Goal: Task Accomplishment & Management: Complete application form

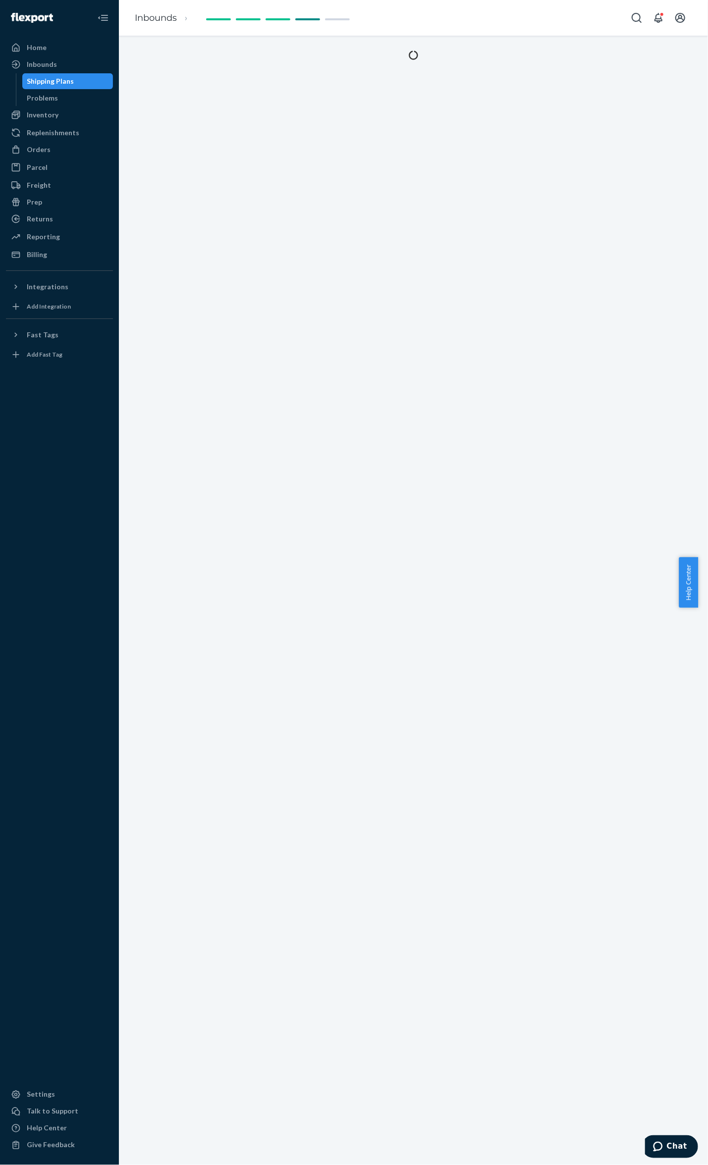
drag, startPoint x: 65, startPoint y: 148, endPoint x: 117, endPoint y: 123, distance: 57.4
click at [65, 148] on div "Orders" at bounding box center [59, 150] width 105 height 14
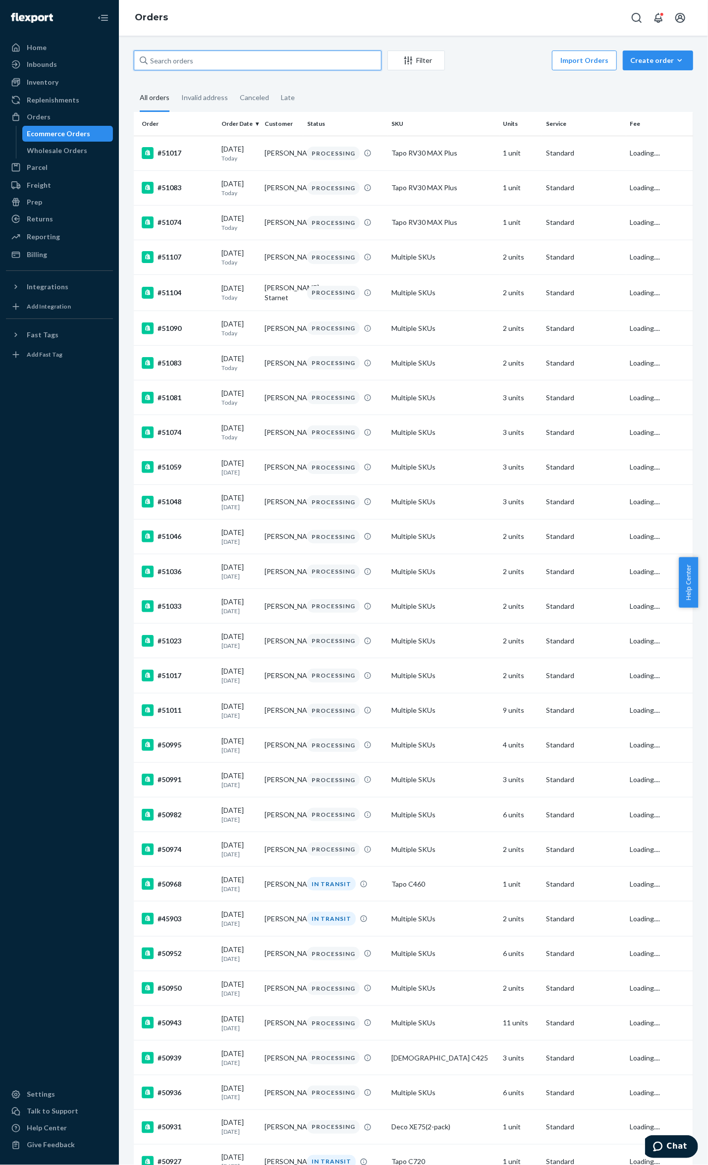
click at [262, 60] on input "text" at bounding box center [258, 61] width 248 height 20
paste input "49267"
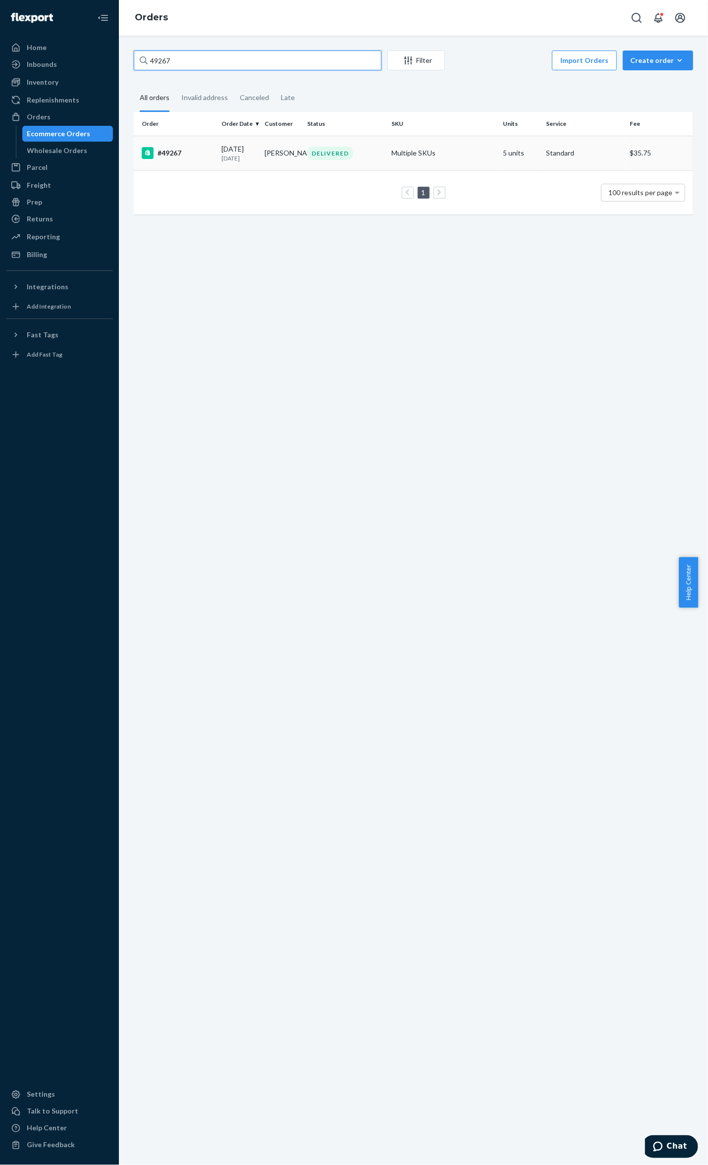
type input "49267"
click at [203, 142] on td "#49267" at bounding box center [176, 153] width 84 height 35
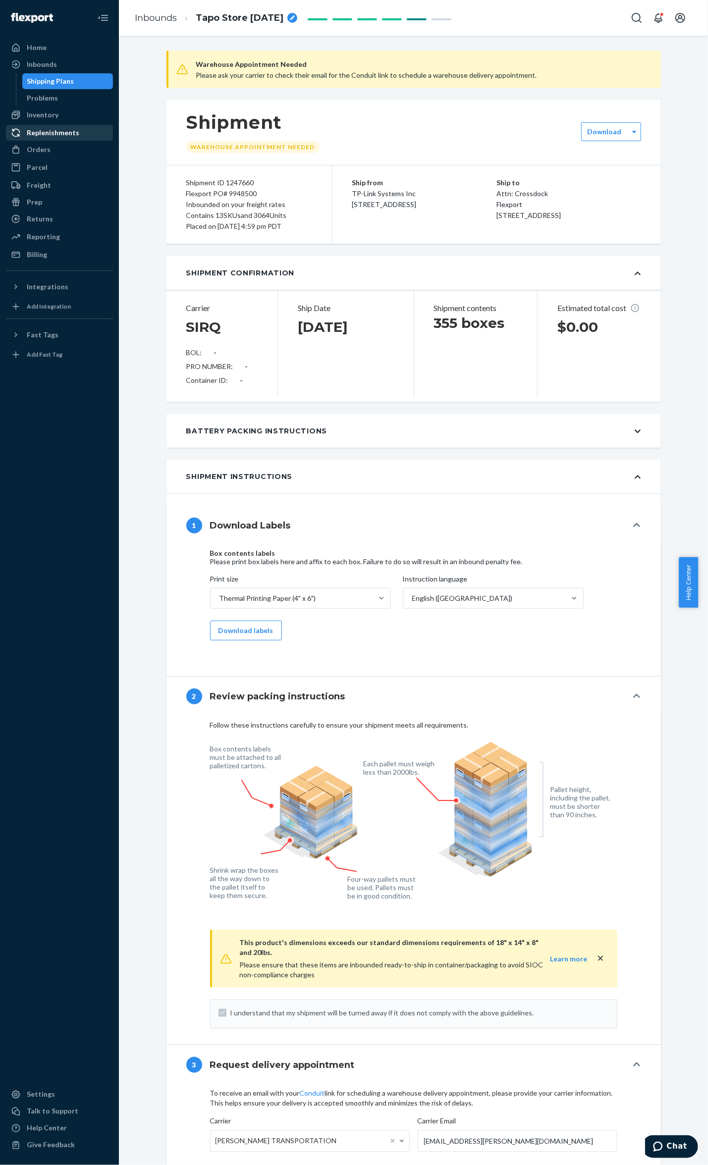
click at [71, 153] on div "Orders" at bounding box center [59, 150] width 105 height 14
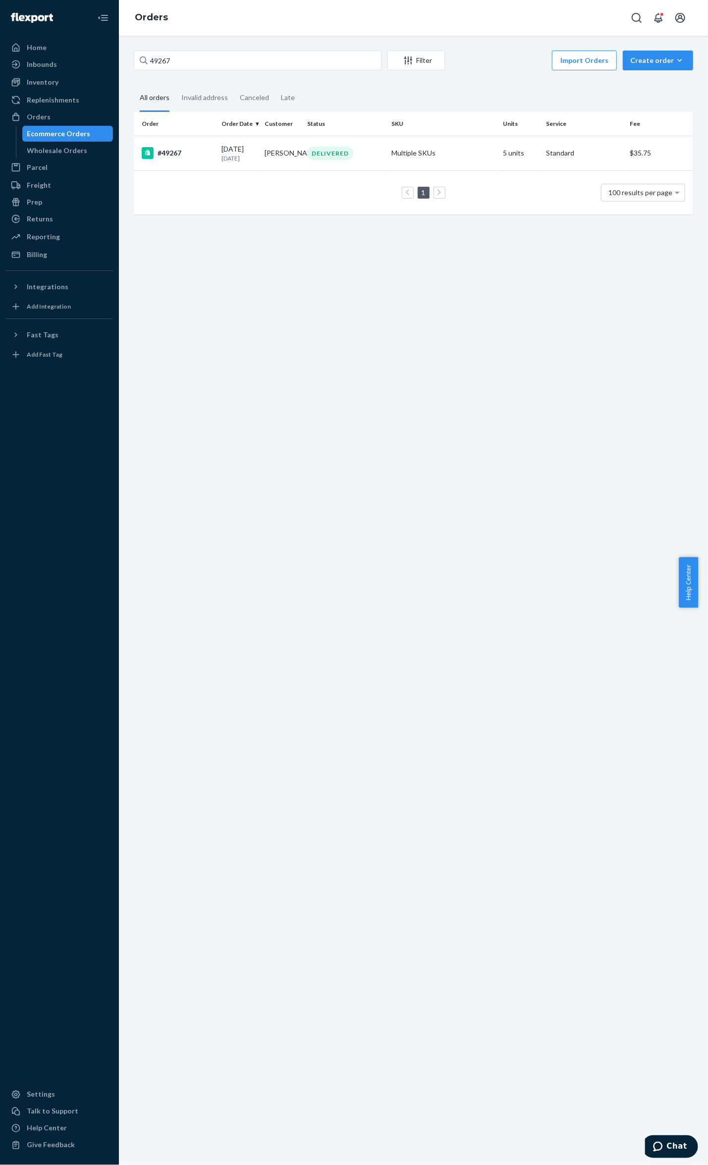
click at [173, 157] on div "#49267" at bounding box center [178, 153] width 72 height 12
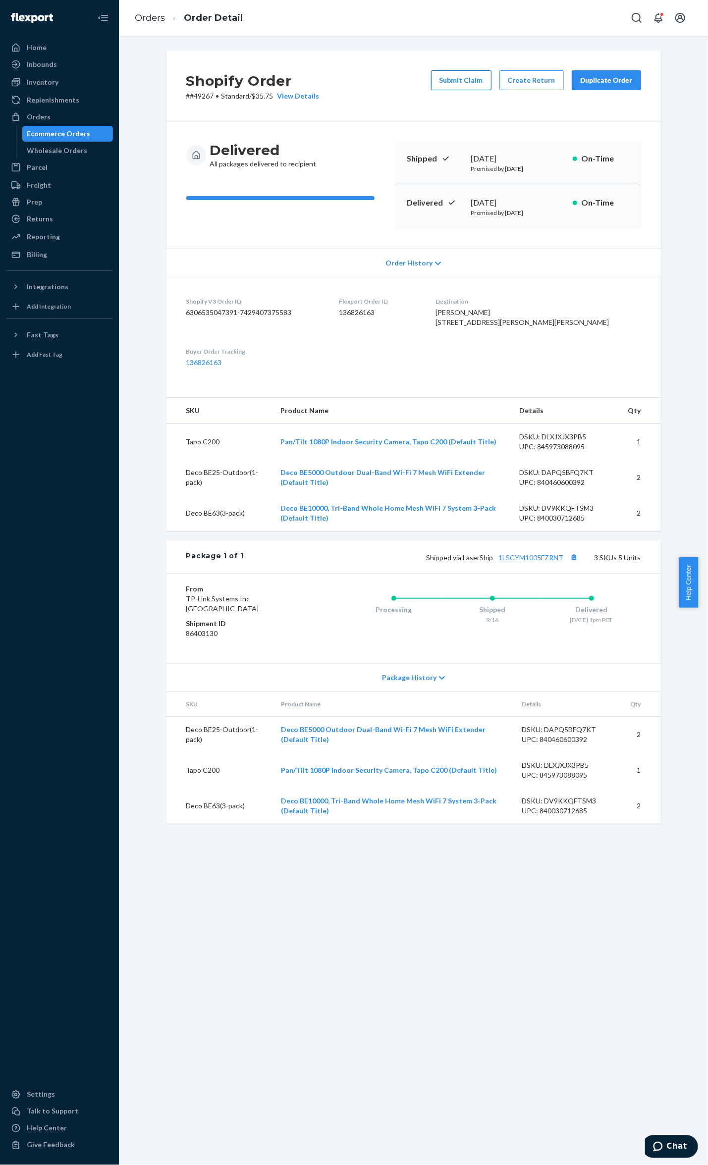
click at [460, 82] on button "Submit Claim" at bounding box center [461, 80] width 60 height 20
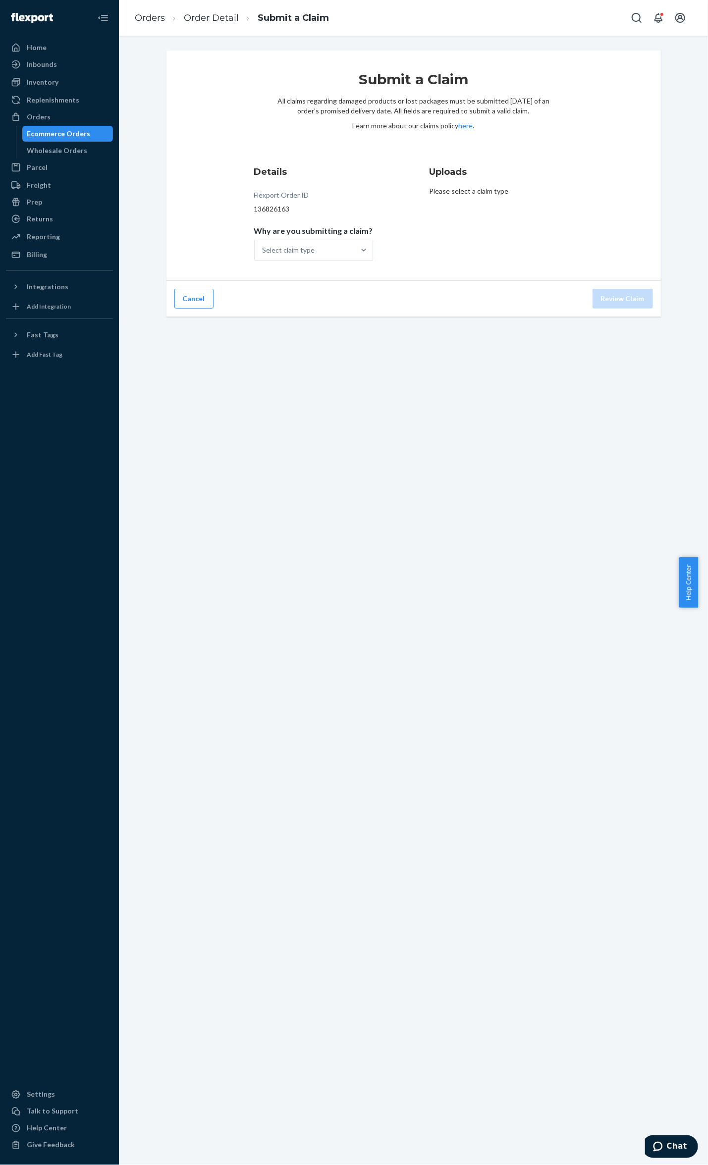
click at [310, 237] on span "Why are you submitting a claim?" at bounding box center [313, 233] width 119 height 14
click at [263, 245] on input "Why are you submitting a claim? Select claim type" at bounding box center [262, 250] width 1 height 10
click at [310, 246] on div "Select claim type" at bounding box center [305, 250] width 100 height 20
click at [263, 246] on input "Why are you submitting a claim? 0 results available. Select is focused ,type to…" at bounding box center [262, 250] width 1 height 10
click at [315, 326] on div "Missing product" at bounding box center [313, 334] width 115 height 20
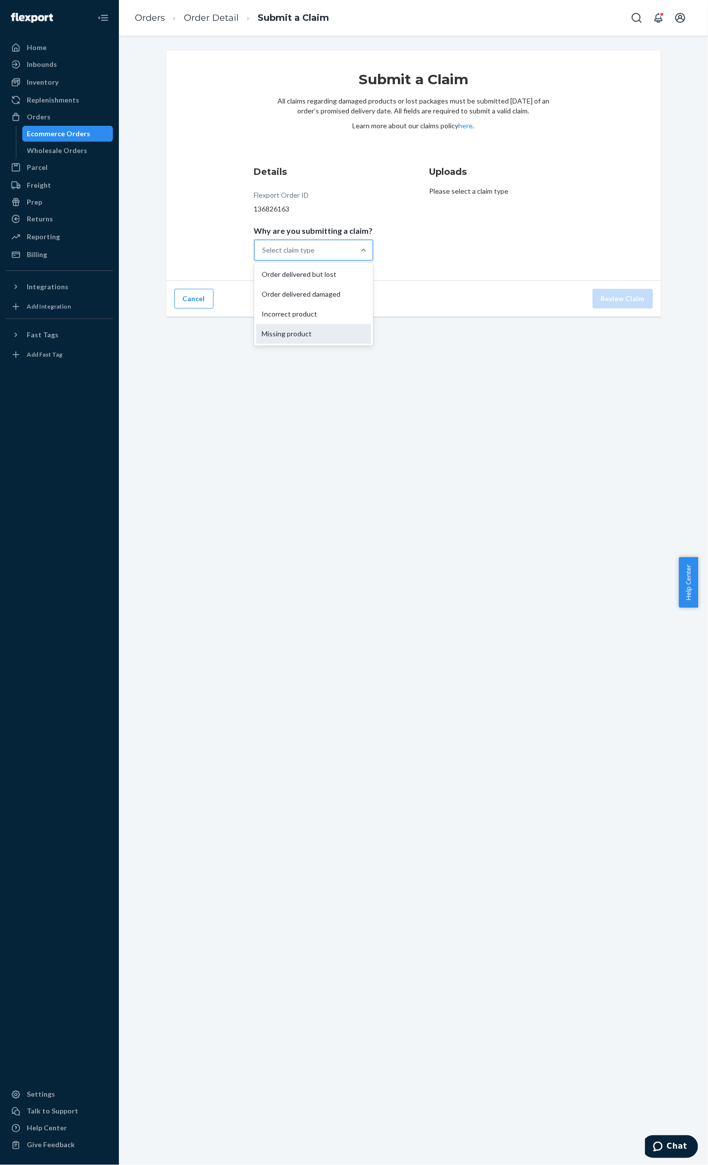
click at [263, 255] on input "Why are you submitting a claim? option Missing product focused, 4 of 4. 4 resul…" at bounding box center [262, 250] width 1 height 10
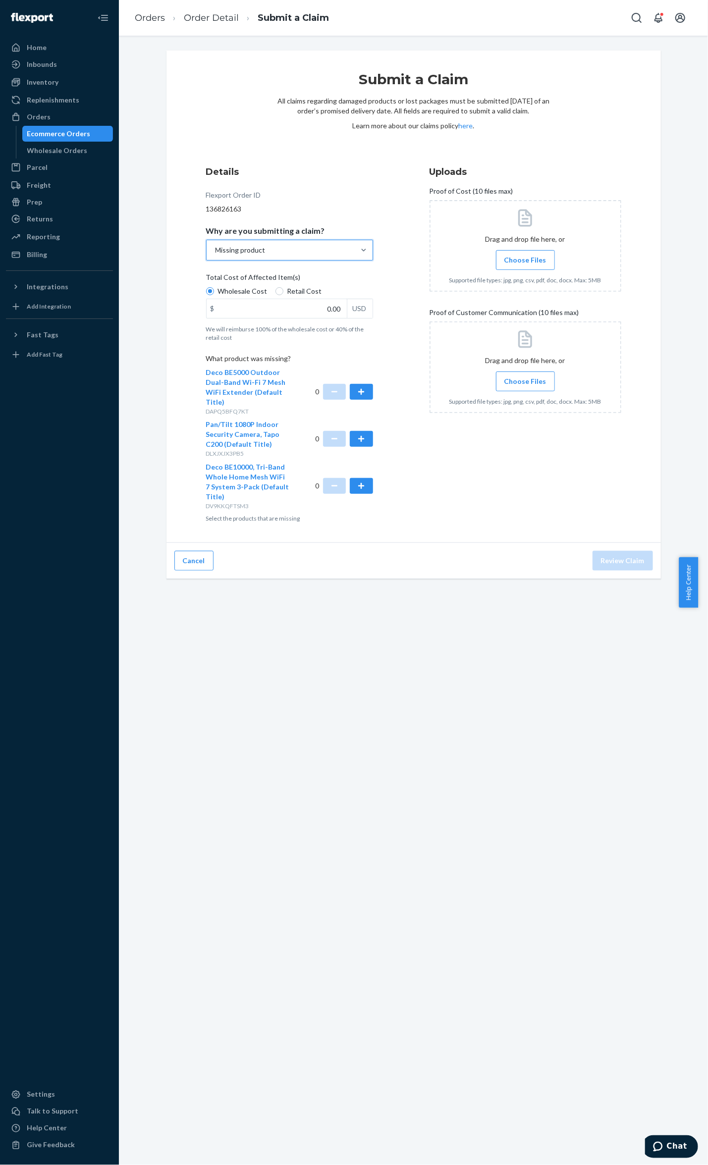
click at [293, 293] on span "Retail Cost" at bounding box center [304, 291] width 35 height 10
click at [283, 293] on input "Retail Cost" at bounding box center [279, 291] width 8 height 8
radio input "true"
radio input "false"
click at [362, 391] on button "button" at bounding box center [361, 392] width 23 height 16
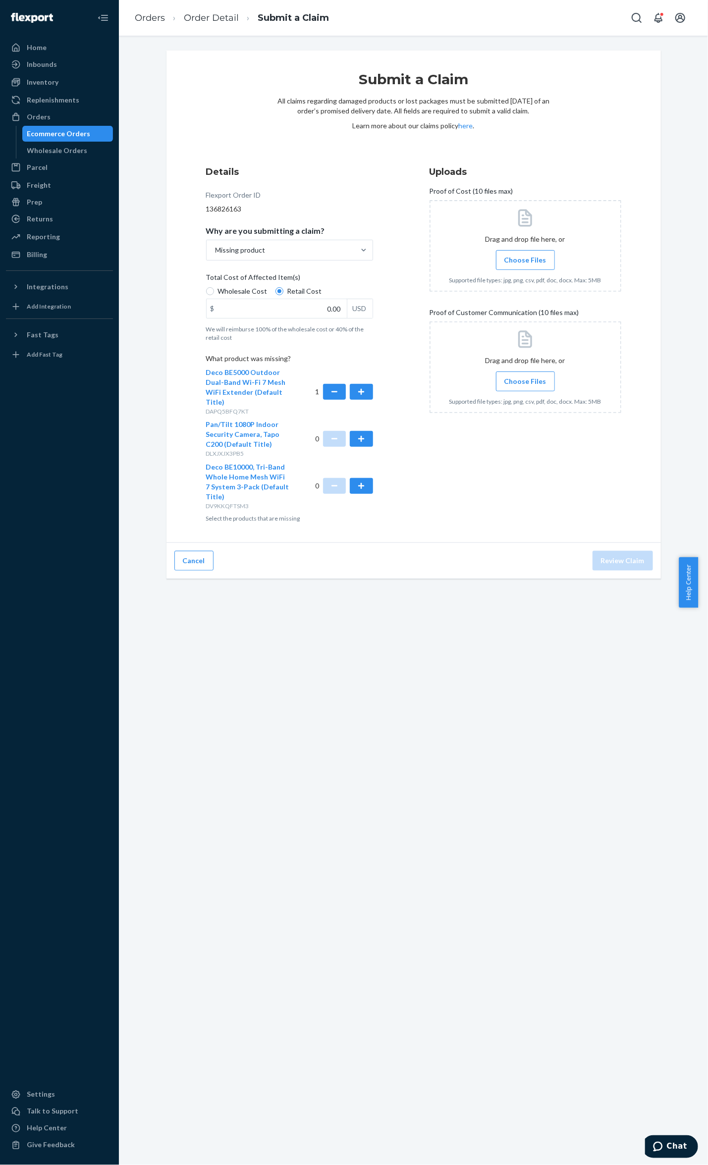
click at [539, 255] on span "Choose Files" at bounding box center [525, 260] width 42 height 10
click at [525, 255] on input "Choose Files" at bounding box center [525, 260] width 0 height 11
click at [523, 419] on span "Choose Files" at bounding box center [525, 420] width 42 height 10
click at [525, 419] on input "Choose Files" at bounding box center [525, 420] width 0 height 11
click at [528, 420] on span "Choose Files" at bounding box center [525, 420] width 42 height 10
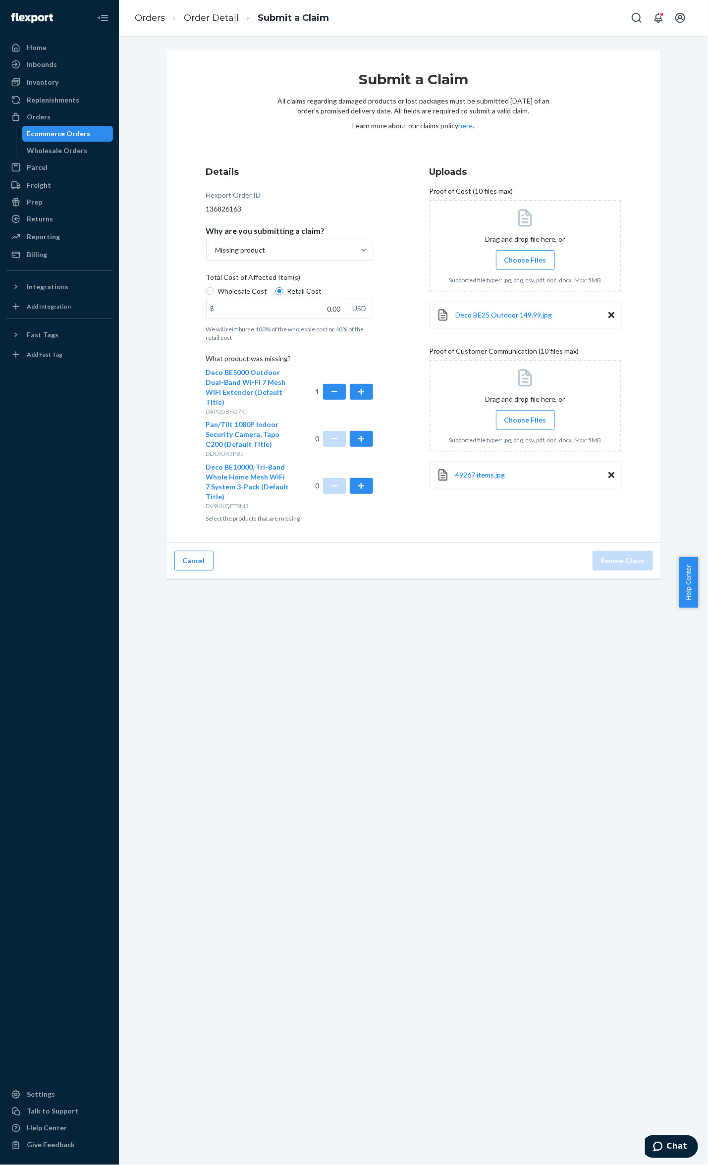
click at [525, 420] on input "Choose Files" at bounding box center [525, 420] width 0 height 11
click at [529, 420] on span "Choose Files" at bounding box center [525, 420] width 42 height 10
click at [525, 420] on input "Choose Files" at bounding box center [525, 420] width 0 height 11
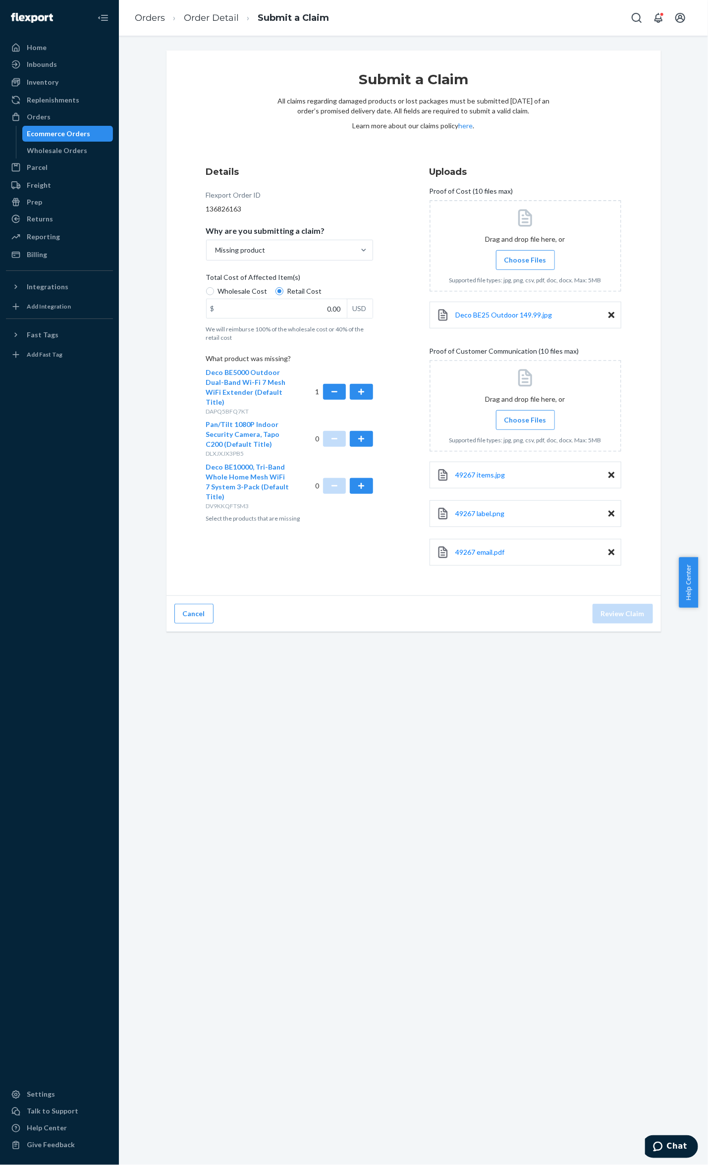
click at [494, 608] on div "Cancel Review Claim" at bounding box center [413, 614] width 494 height 36
click at [325, 314] on input "0.00" at bounding box center [277, 308] width 140 height 19
type input "149.99"
click at [611, 607] on button "Review Claim" at bounding box center [622, 614] width 60 height 20
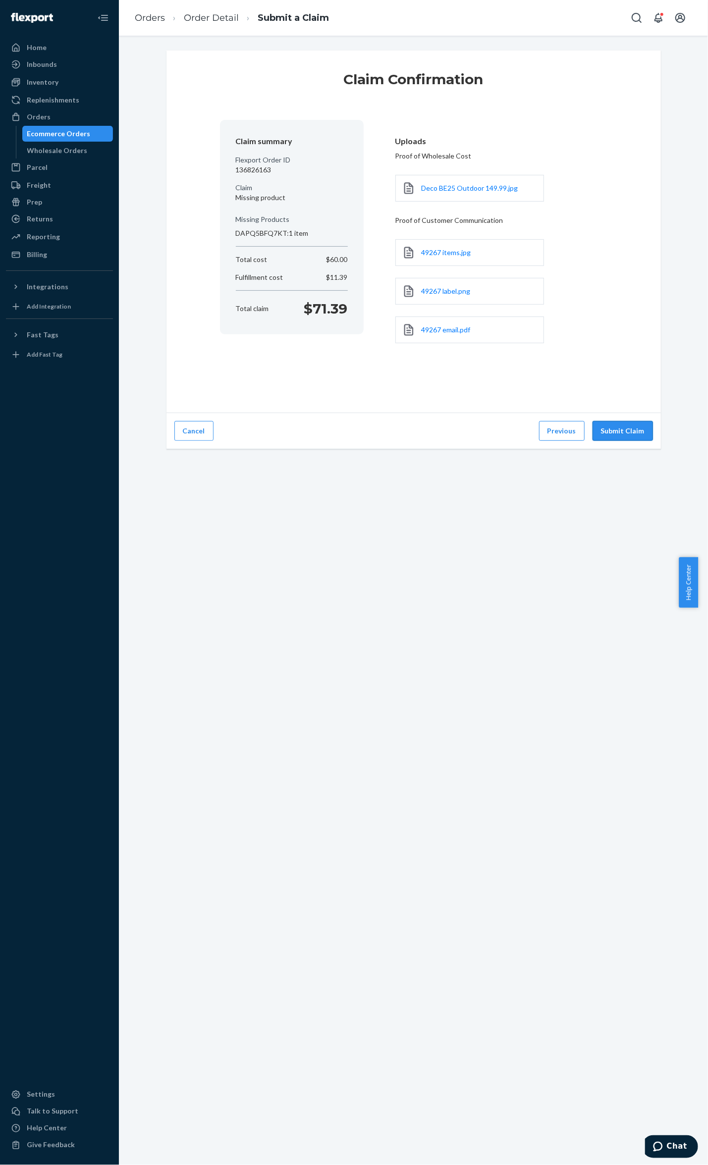
click at [607, 434] on button "Submit Claim" at bounding box center [622, 431] width 60 height 20
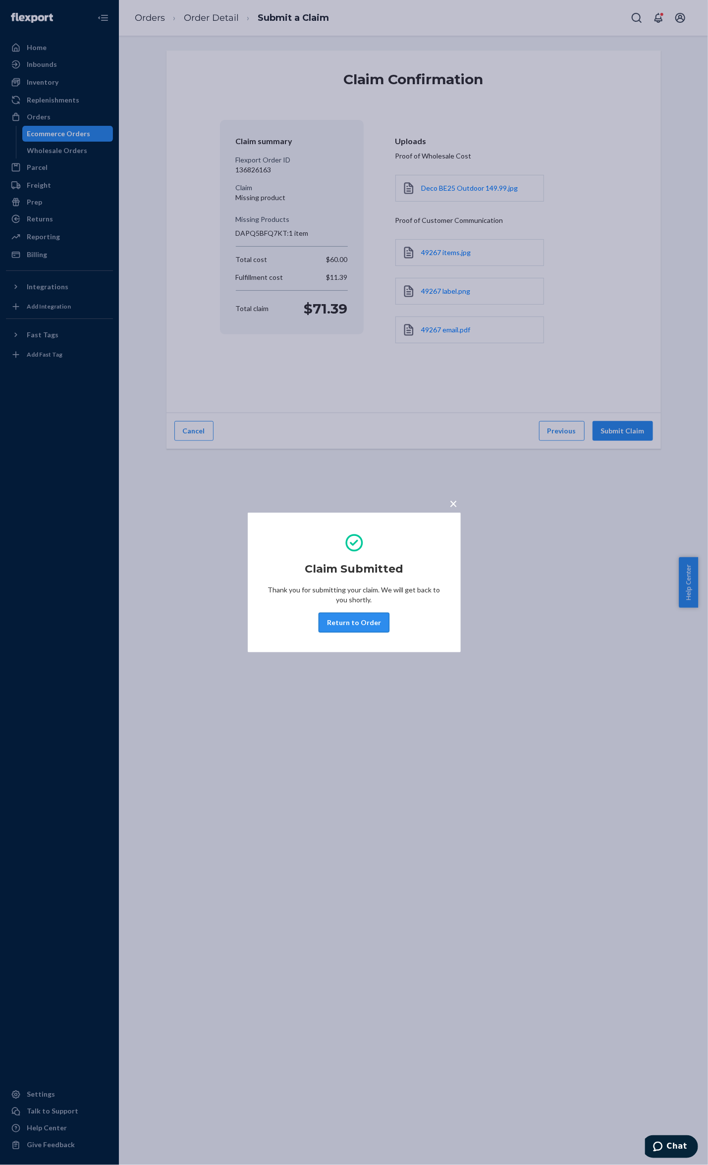
click at [387, 617] on div "Claim Submitted Thank you for submitting your claim. We will get back to you sh…" at bounding box center [353, 582] width 173 height 108
click at [351, 628] on button "Return to Order" at bounding box center [353, 623] width 71 height 20
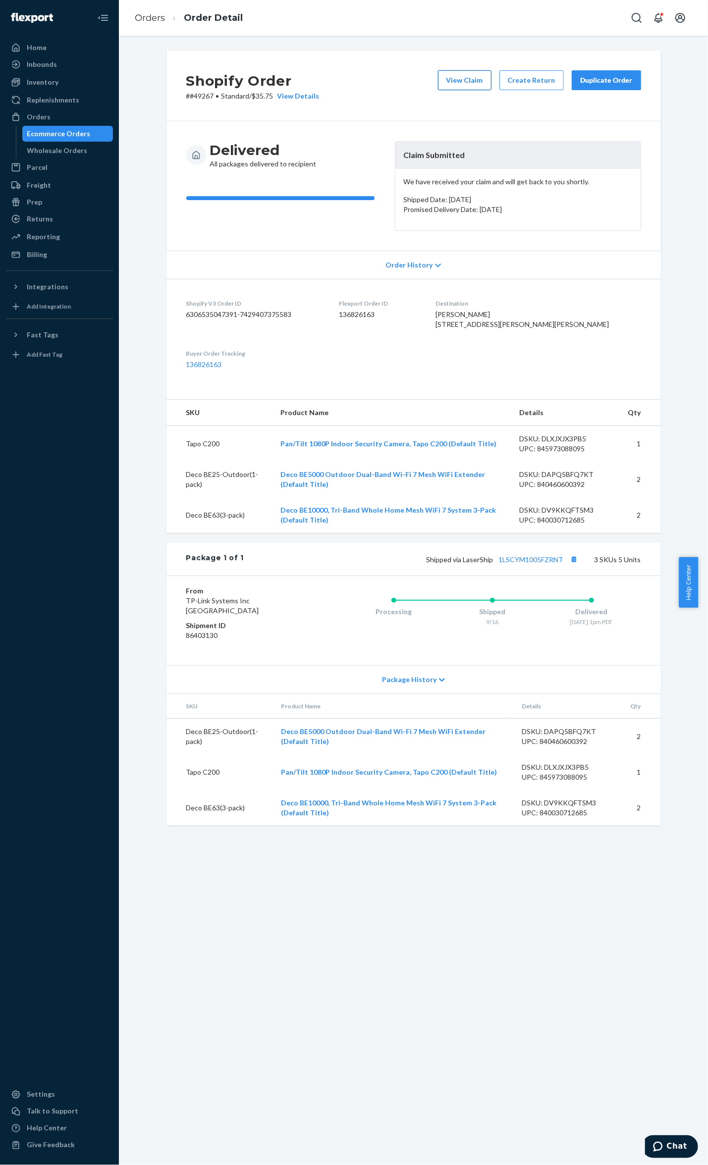
click at [464, 83] on button "View Claim" at bounding box center [464, 80] width 53 height 20
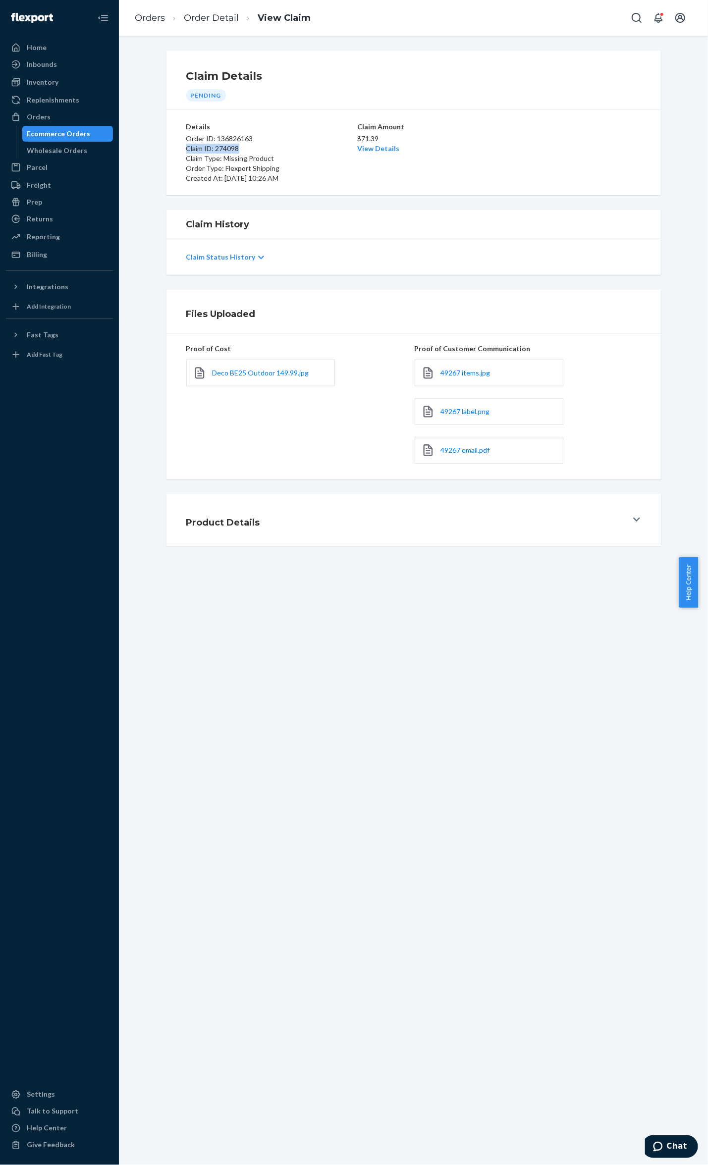
drag, startPoint x: 239, startPoint y: 151, endPoint x: 176, endPoint y: 150, distance: 62.4
click at [176, 150] on div "Details Order ID: 136826163 Claim ID: 274098 Claim Type: Missing Product Order …" at bounding box center [413, 152] width 494 height 85
copy p "Claim ID: 274098"
